Goal: Information Seeking & Learning: Learn about a topic

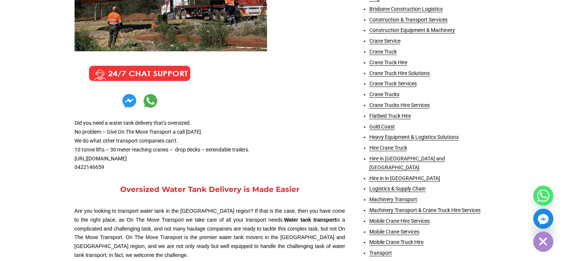
scroll to position [247, 0]
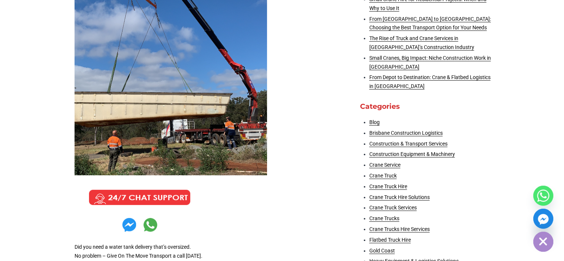
click at [221, 118] on img at bounding box center [171, 59] width 193 height 231
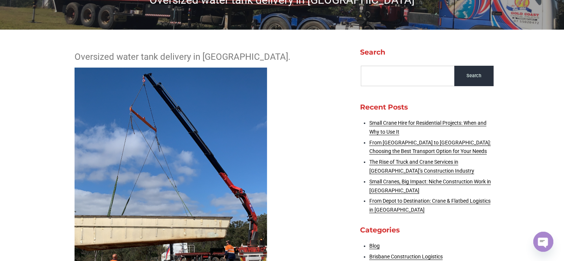
scroll to position [0, 0]
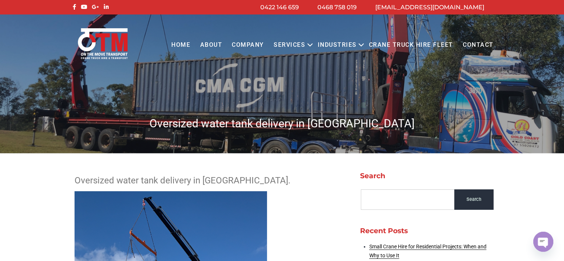
click at [99, 41] on img at bounding box center [102, 43] width 53 height 32
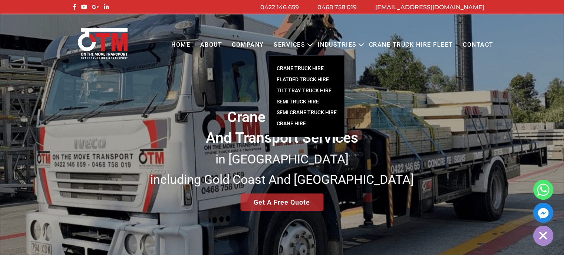
click at [308, 112] on link "SEMI CRANE TRUCK HIRE" at bounding box center [306, 112] width 75 height 11
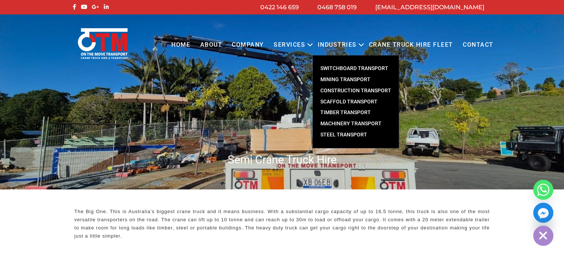
click at [359, 125] on link "Machinery Transport" at bounding box center [356, 123] width 86 height 11
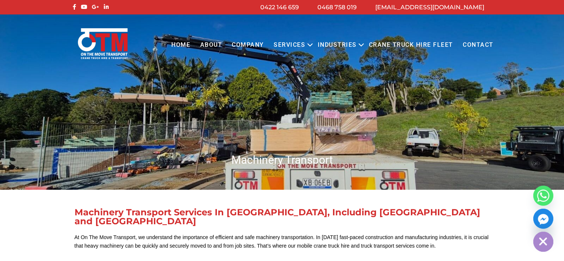
click at [411, 46] on link "Crane Truck Hire Fleet" at bounding box center [411, 45] width 94 height 20
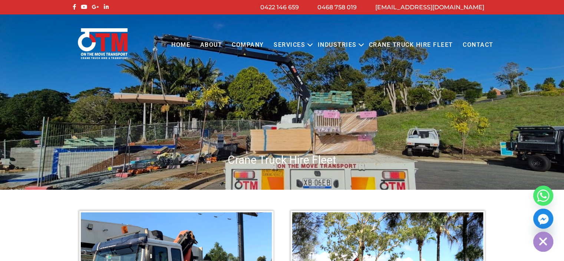
click at [218, 47] on link "About" at bounding box center [211, 45] width 32 height 20
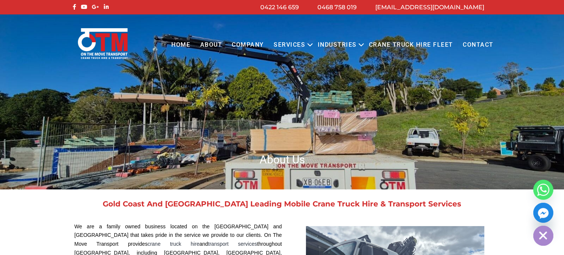
drag, startPoint x: 0, startPoint y: 0, endPoint x: 257, endPoint y: 46, distance: 261.4
click at [257, 46] on link "COMPANY" at bounding box center [248, 45] width 42 height 20
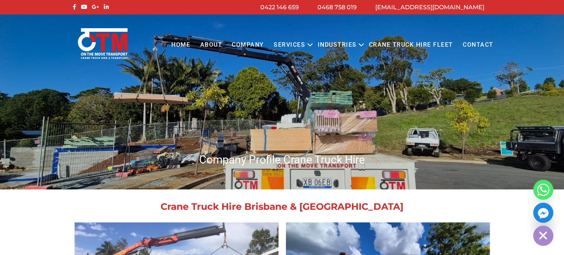
click at [302, 46] on link "Services" at bounding box center [289, 45] width 41 height 20
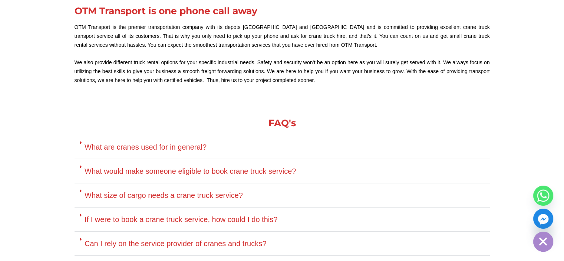
scroll to position [1976, 0]
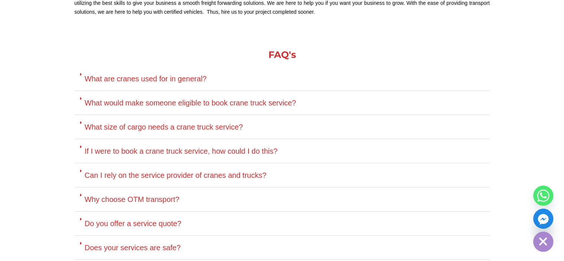
click at [153, 219] on link "Do you offer a service quote?" at bounding box center [133, 223] width 97 height 8
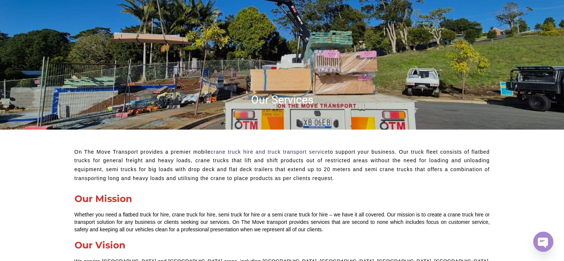
scroll to position [0, 0]
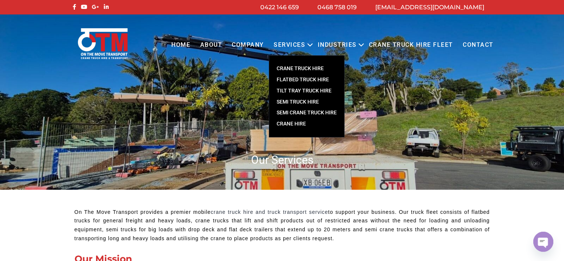
click at [294, 68] on link "CRANE TRUCK HIRE" at bounding box center [306, 68] width 75 height 11
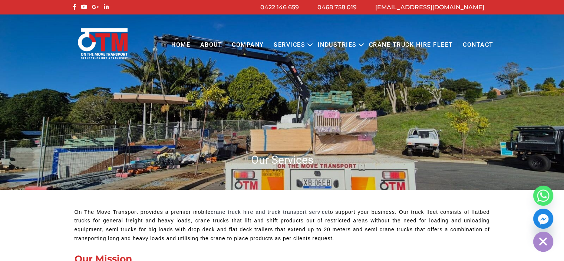
click at [188, 45] on link "Home" at bounding box center [181, 45] width 29 height 20
